Goal: Complete application form: Complete application form

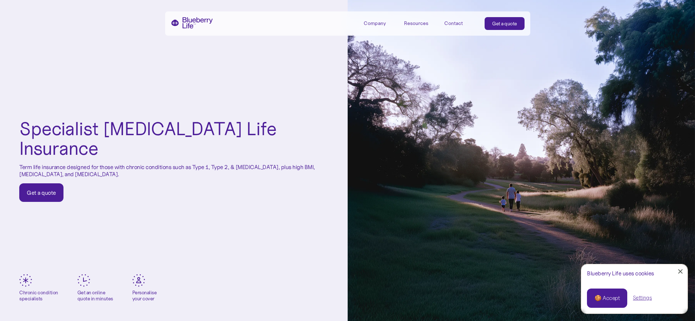
click at [39, 189] on div "Get a quote" at bounding box center [41, 192] width 29 height 7
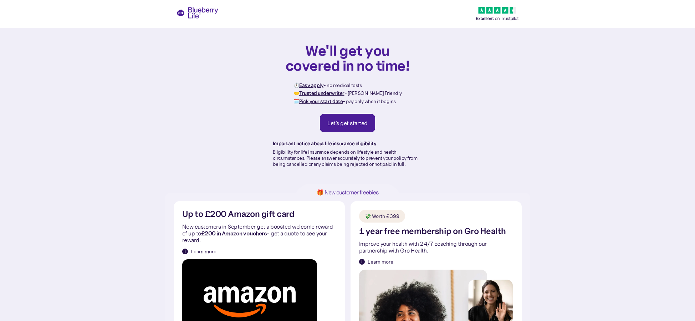
click at [349, 123] on div "Let's get started" at bounding box center [347, 122] width 40 height 7
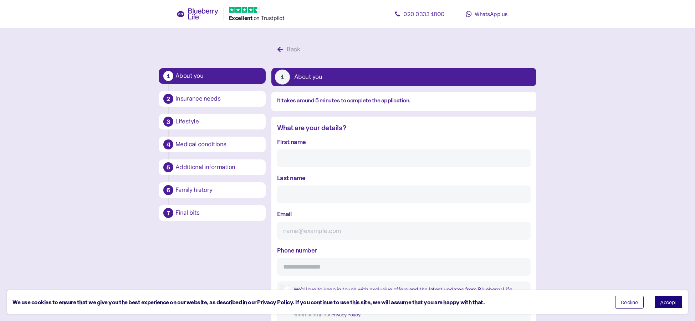
scroll to position [14, 0]
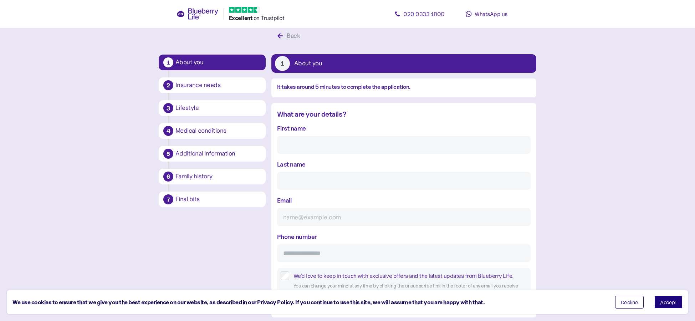
click at [315, 144] on input "First name" at bounding box center [404, 145] width 254 height 18
type input "Steve"
type input "Harris"
type input "steve@newforestpubs.co.uk"
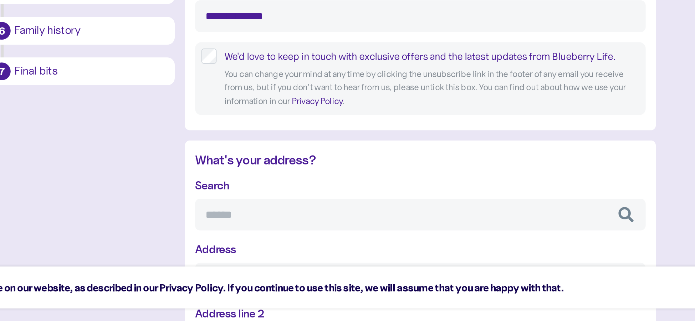
scroll to position [122, 0]
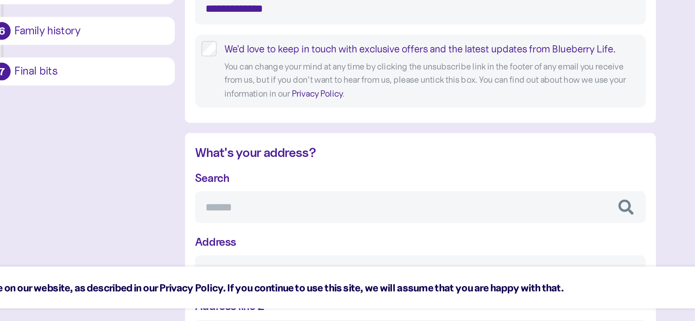
type input "**********"
click at [307, 257] on input "Search" at bounding box center [404, 257] width 254 height 18
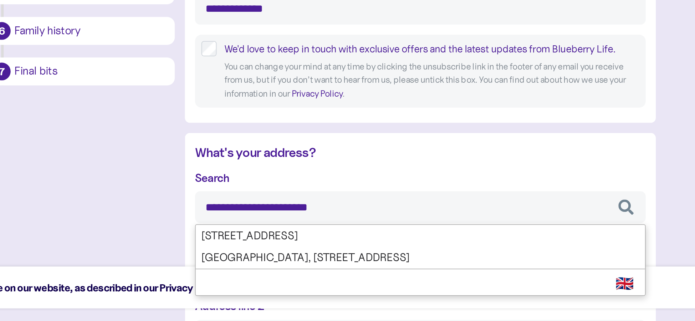
type input "**********"
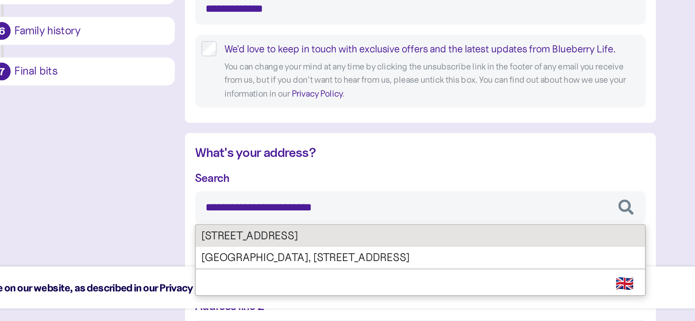
type input "**********"
type input "*********"
type input "********"
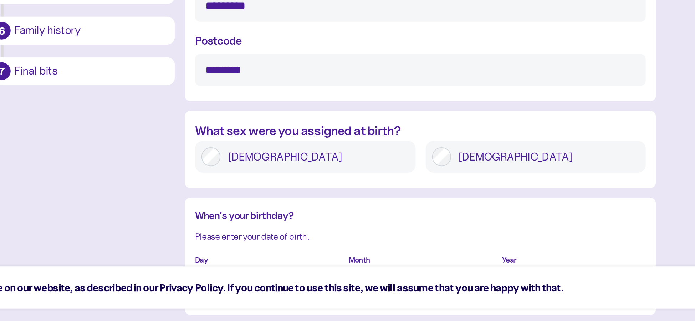
scroll to position [387, 0]
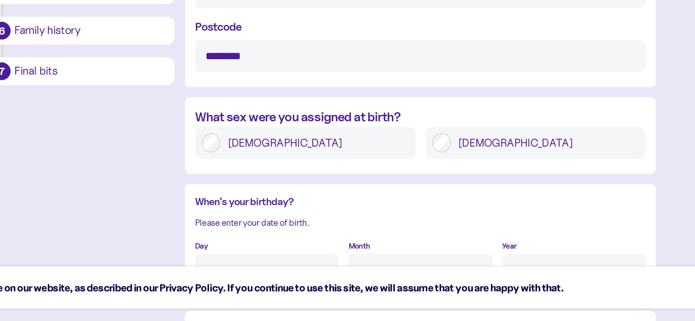
type input "**********"
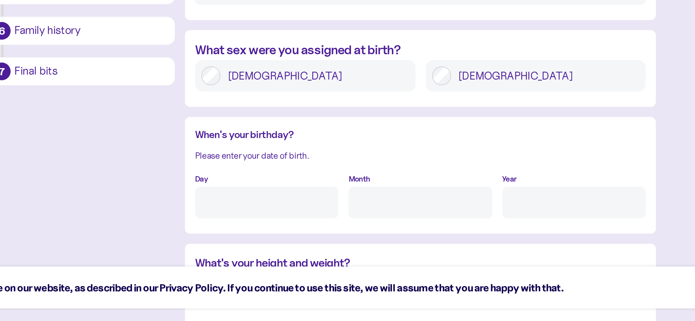
scroll to position [430, 0]
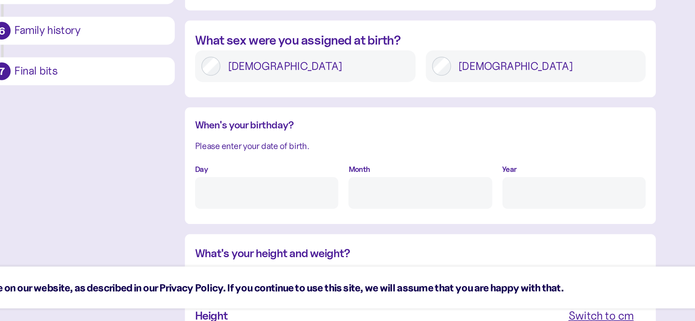
click at [329, 250] on input "Day" at bounding box center [317, 249] width 81 height 18
type input "23"
click at [404, 249] on input "Month" at bounding box center [403, 249] width 81 height 18
type input "12"
click at [460, 251] on input "Year" at bounding box center [490, 249] width 81 height 18
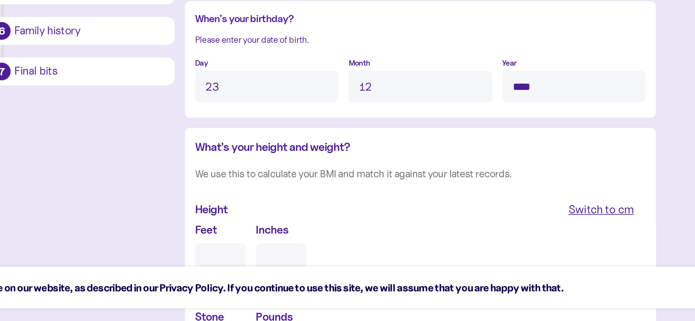
scroll to position [503, 0]
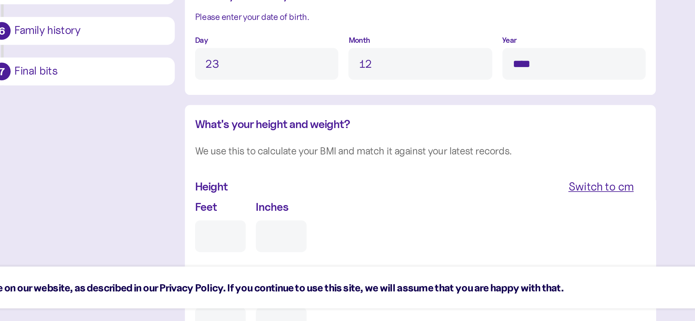
type input "****"
click at [291, 275] on input "Feet" at bounding box center [291, 273] width 29 height 18
type input "6"
type input "0"
type input "6"
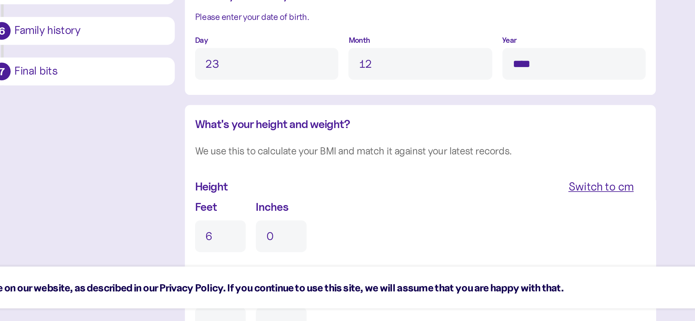
click at [319, 276] on input "0" at bounding box center [325, 273] width 29 height 18
click at [332, 274] on input "10" at bounding box center [325, 273] width 29 height 18
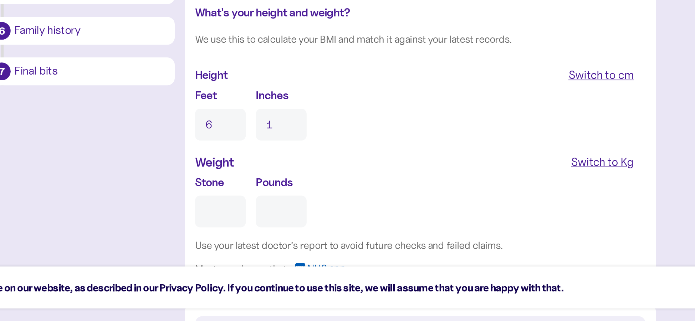
scroll to position [572, 0]
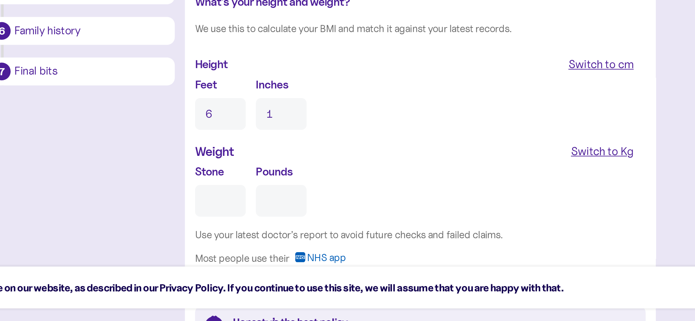
type input "1"
click at [298, 258] on input "Stone" at bounding box center [291, 253] width 29 height 18
type input "1"
type input "0"
type input "17"
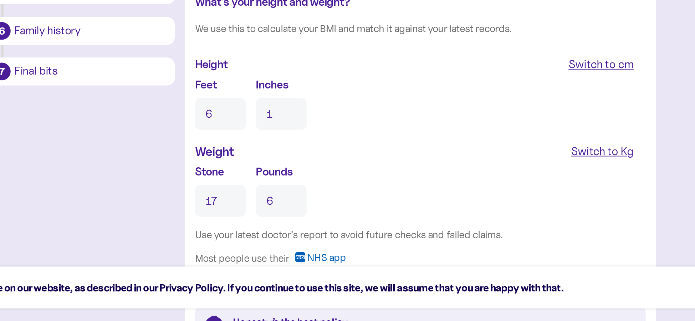
type input "6"
click at [367, 251] on div "Stone 17 Pounds 6" at bounding box center [404, 247] width 254 height 30
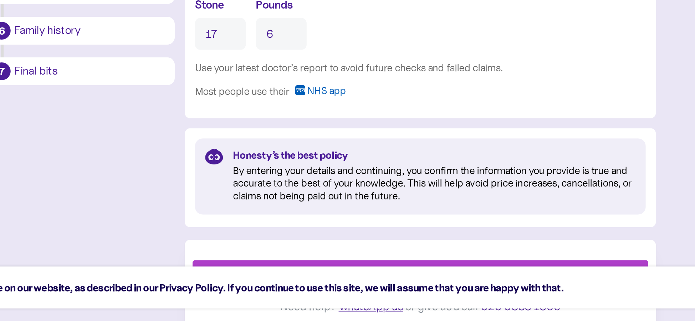
scroll to position [670, 0]
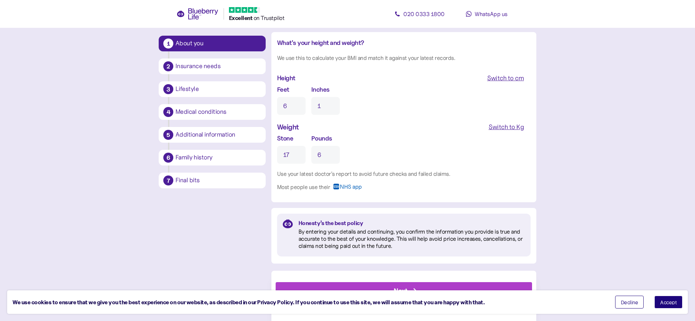
click at [675, 302] on span "Accept" at bounding box center [668, 302] width 17 height 5
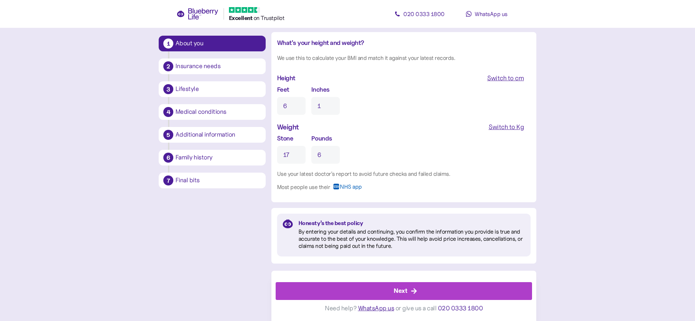
click at [410, 292] on div "Next" at bounding box center [405, 290] width 240 height 17
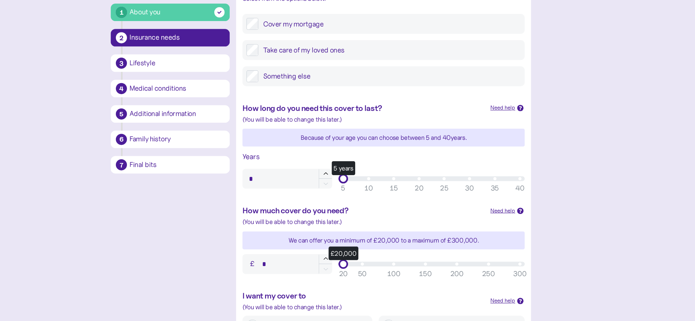
scroll to position [121, 0]
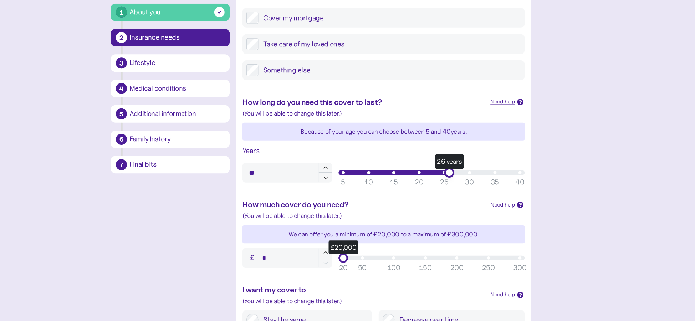
type input "**"
drag, startPoint x: 368, startPoint y: 187, endPoint x: 460, endPoint y: 188, distance: 92.0
click at [460, 188] on div "25 years" at bounding box center [458, 187] width 9 height 9
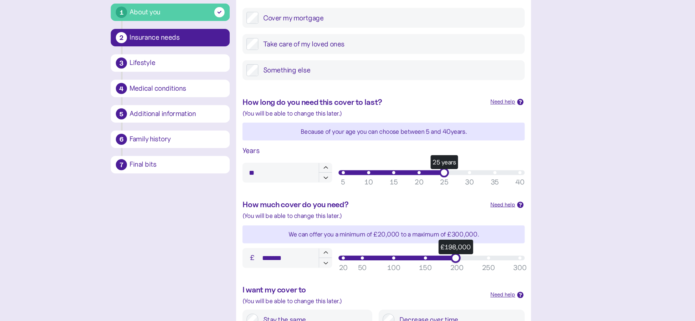
drag, startPoint x: 368, startPoint y: 264, endPoint x: 470, endPoint y: 266, distance: 101.7
click at [470, 266] on div "£198,000" at bounding box center [468, 264] width 9 height 9
click at [471, 266] on div "£200,000" at bounding box center [469, 264] width 9 height 9
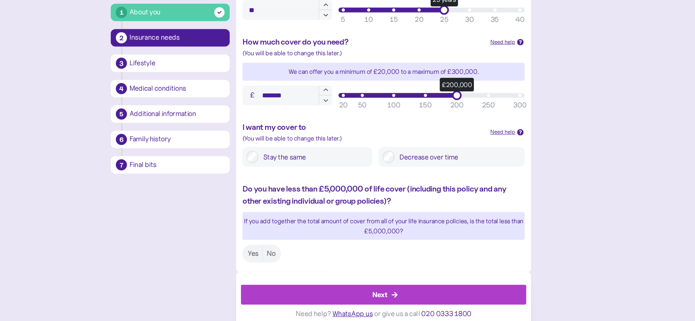
scroll to position [274, 0]
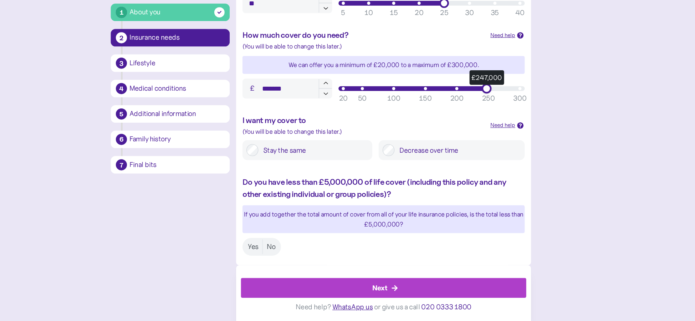
type input "*******"
drag, startPoint x: 469, startPoint y: 112, endPoint x: 501, endPoint y: 112, distance: 31.4
click at [501, 112] on div "£250,000" at bounding box center [498, 111] width 9 height 9
click at [301, 254] on label "No" at bounding box center [302, 254] width 15 height 13
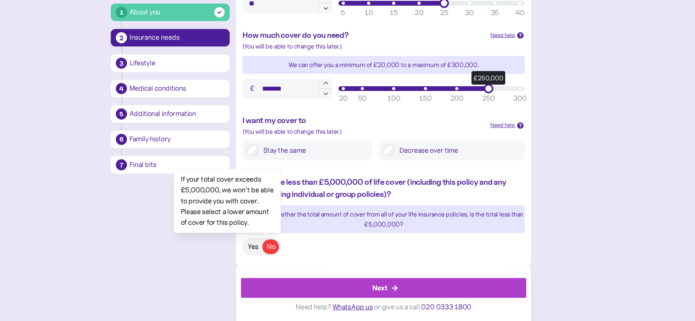
click at [285, 252] on label "Yes" at bounding box center [287, 254] width 17 height 13
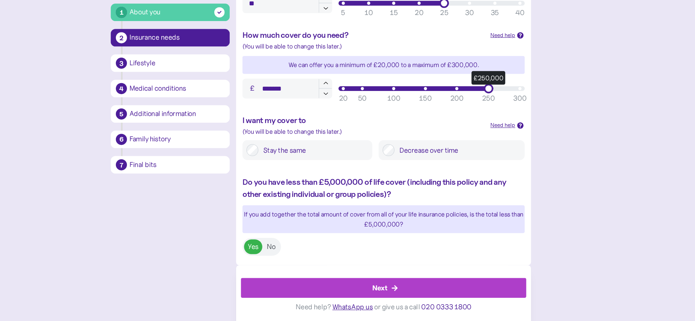
click at [409, 288] on div "Next" at bounding box center [405, 290] width 240 height 17
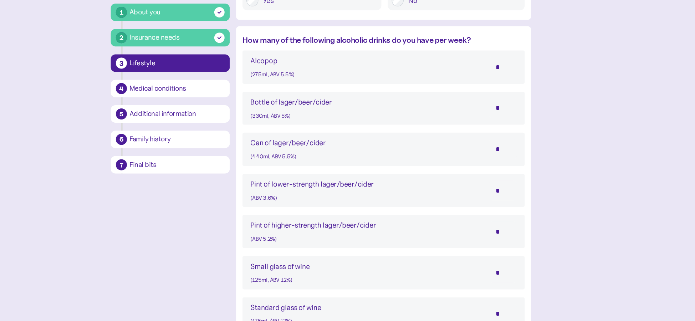
scroll to position [378, 0]
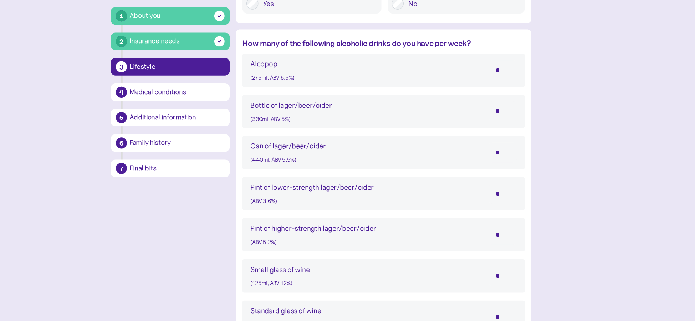
click at [504, 201] on input "*" at bounding box center [511, 203] width 25 height 18
click at [509, 204] on input "*" at bounding box center [511, 203] width 25 height 18
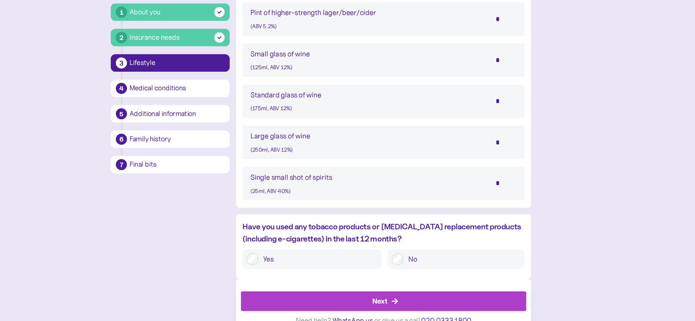
scroll to position [581, 0]
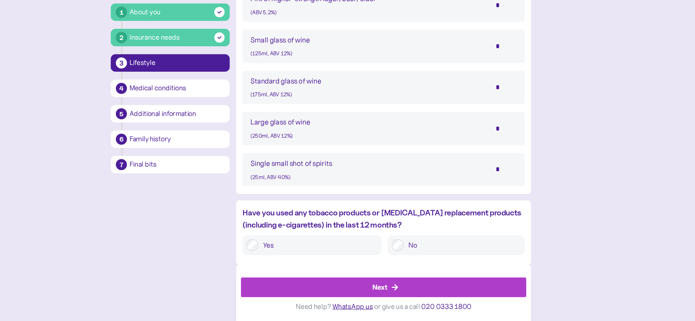
type input "*"
click at [422, 251] on label "No" at bounding box center [474, 253] width 105 height 11
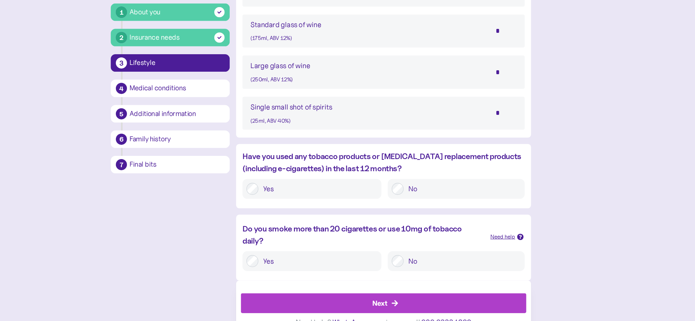
scroll to position [646, 0]
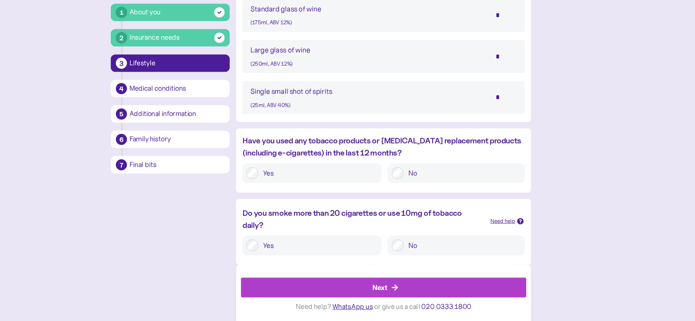
click at [406, 287] on div "Next" at bounding box center [401, 291] width 14 height 10
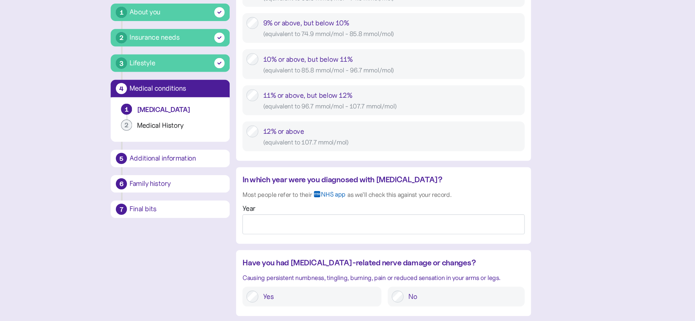
scroll to position [447, 0]
click at [336, 233] on input "Year" at bounding box center [404, 233] width 254 height 18
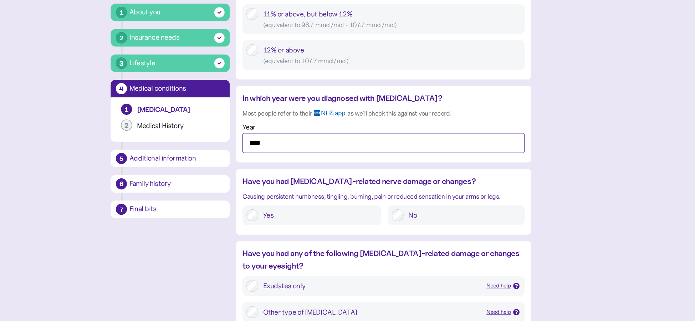
scroll to position [522, 0]
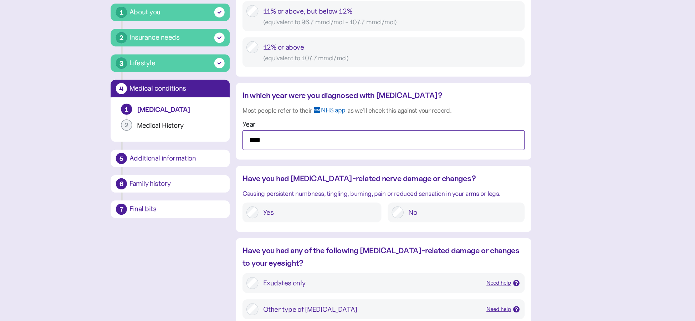
type input "****"
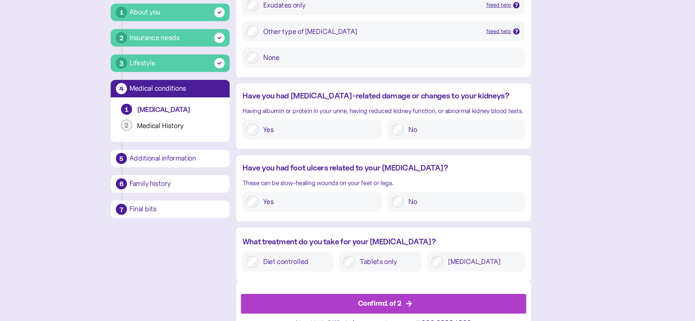
scroll to position [786, 0]
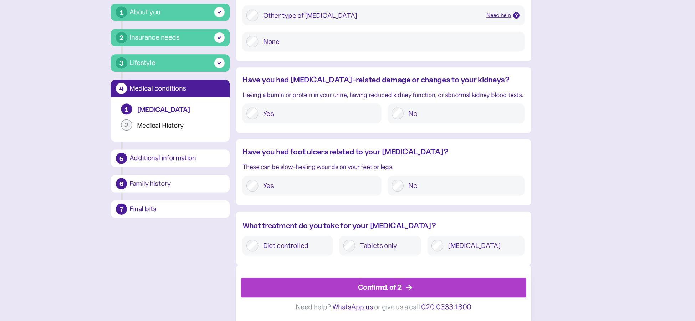
click at [409, 291] on div "Confirm 1 of 2" at bounding box center [400, 291] width 39 height 10
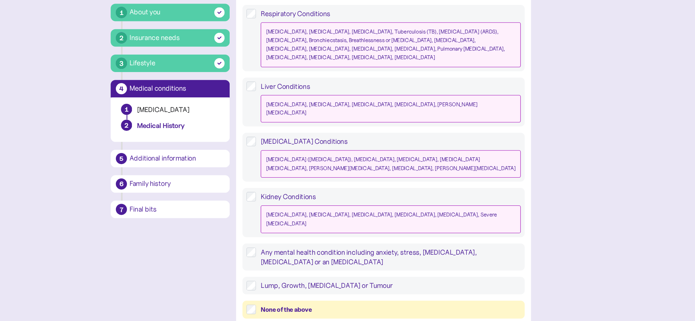
scroll to position [647, 0]
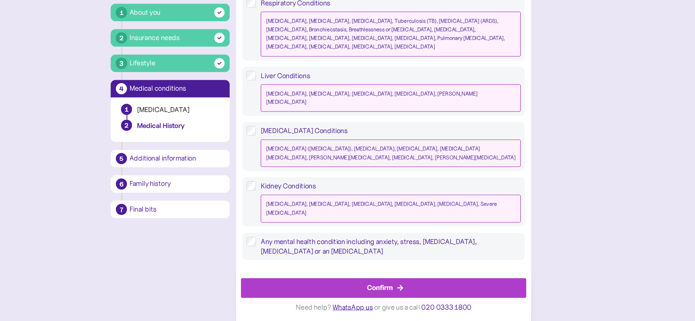
click at [391, 294] on div "Confirm" at bounding box center [401, 291] width 24 height 10
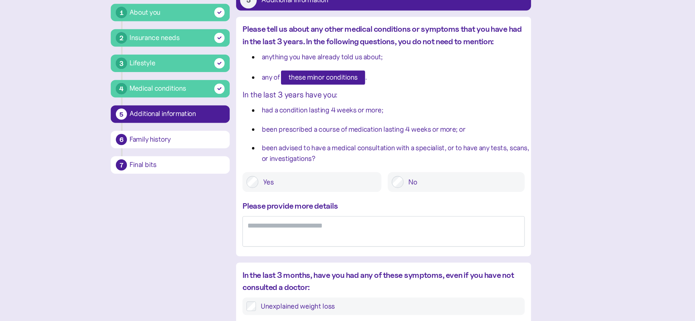
scroll to position [52, 0]
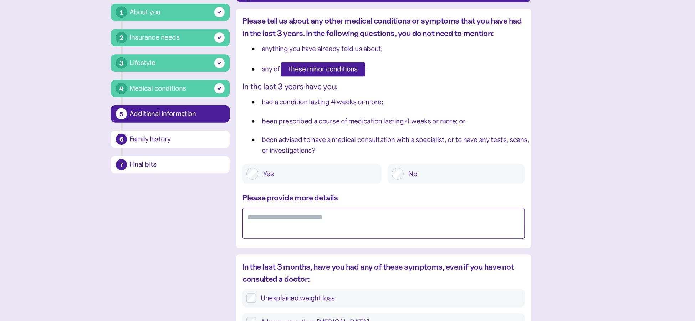
click at [305, 230] on textarea at bounding box center [404, 232] width 254 height 27
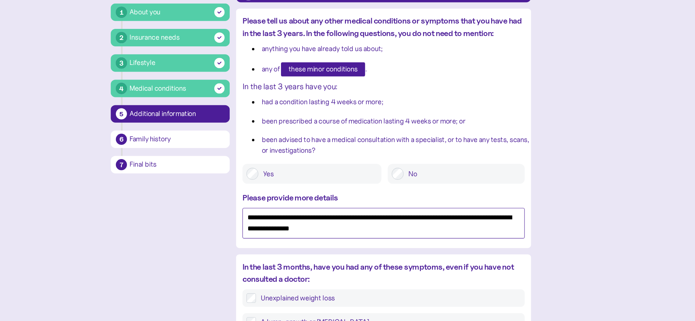
click at [406, 236] on textarea "**********" at bounding box center [404, 232] width 254 height 27
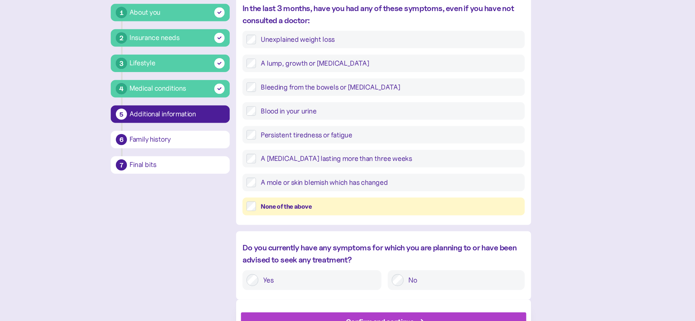
scroll to position [287, 0]
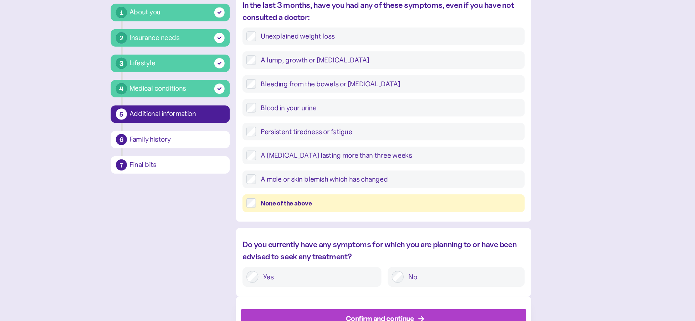
type textarea "**********"
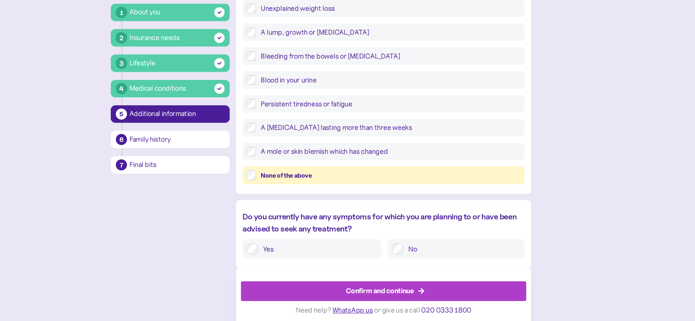
scroll to position [315, 0]
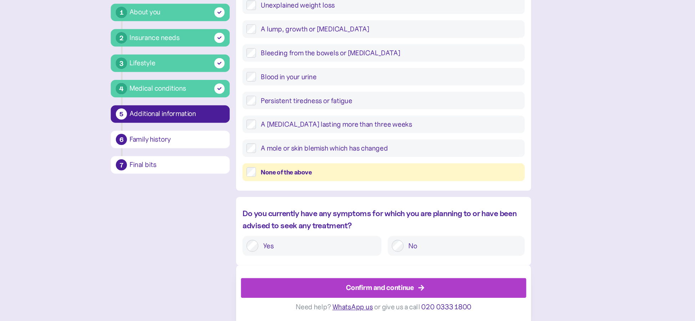
click at [408, 292] on div "Confirm and continue" at bounding box center [400, 291] width 61 height 10
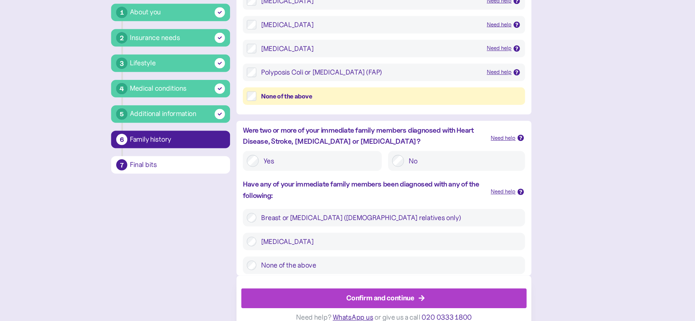
scroll to position [170, 0]
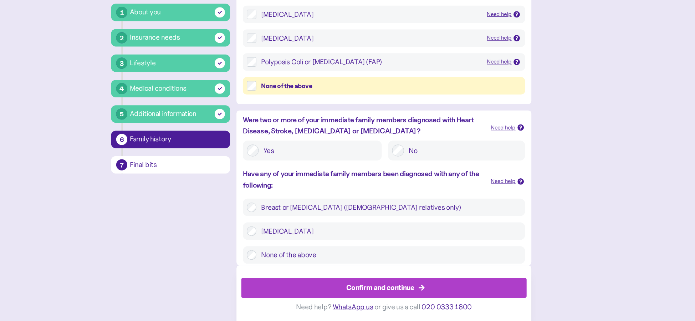
click at [383, 291] on div "Confirm and continue" at bounding box center [400, 291] width 61 height 10
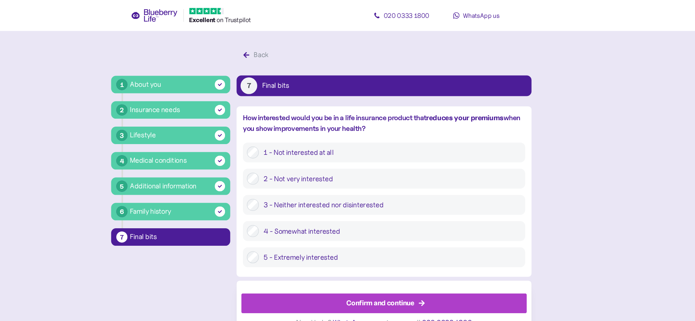
click at [406, 275] on div "Confirm and continue" at bounding box center [400, 273] width 61 height 10
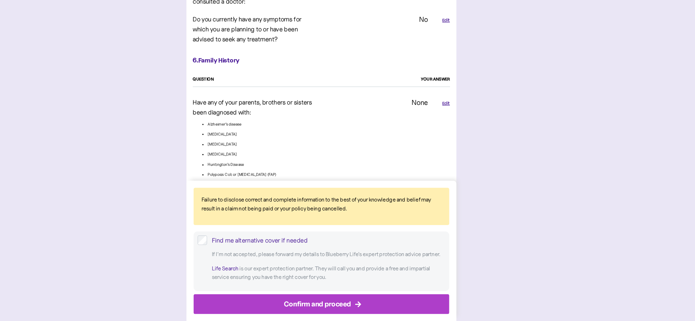
scroll to position [1593, 0]
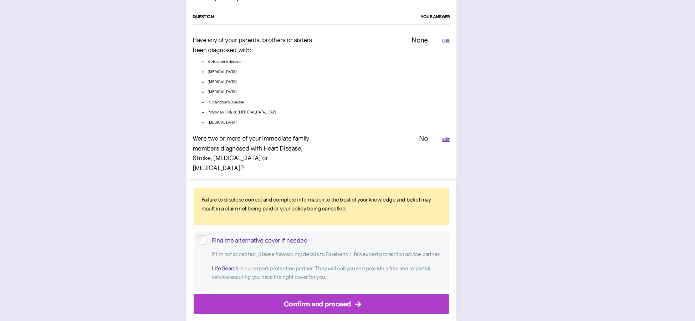
click at [333, 309] on div "Confirm and proceed" at bounding box center [344, 306] width 60 height 10
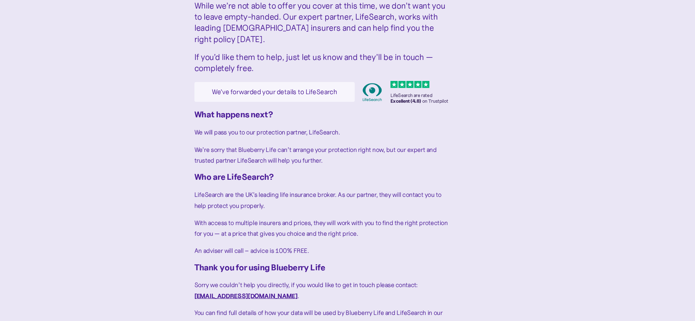
scroll to position [49, 0]
